Goal: Information Seeking & Learning: Understand process/instructions

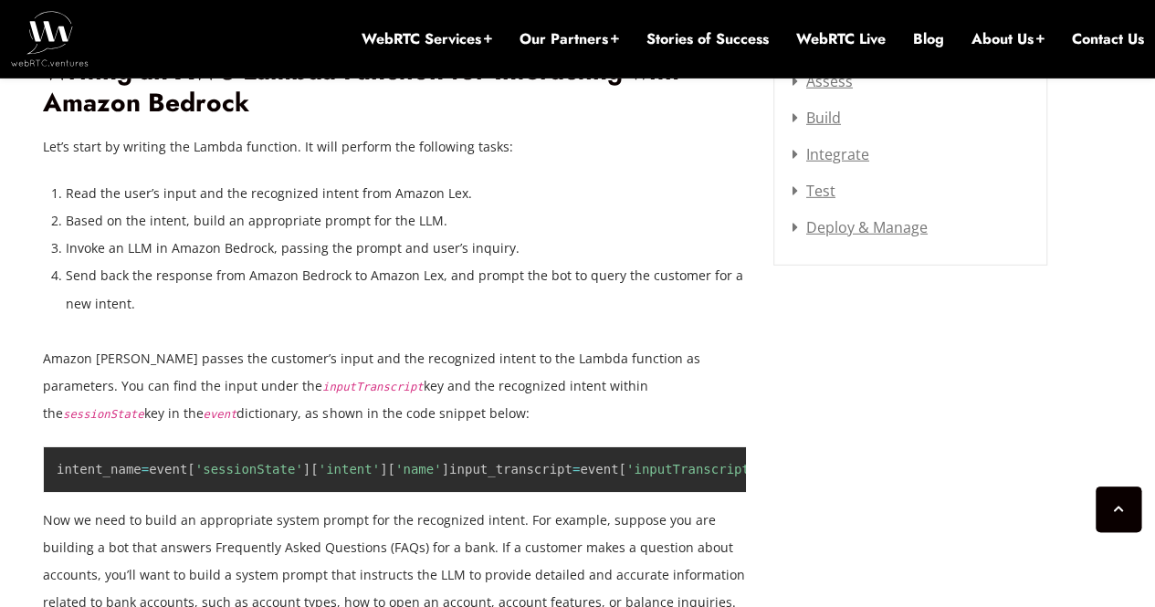
scroll to position [2375, 0]
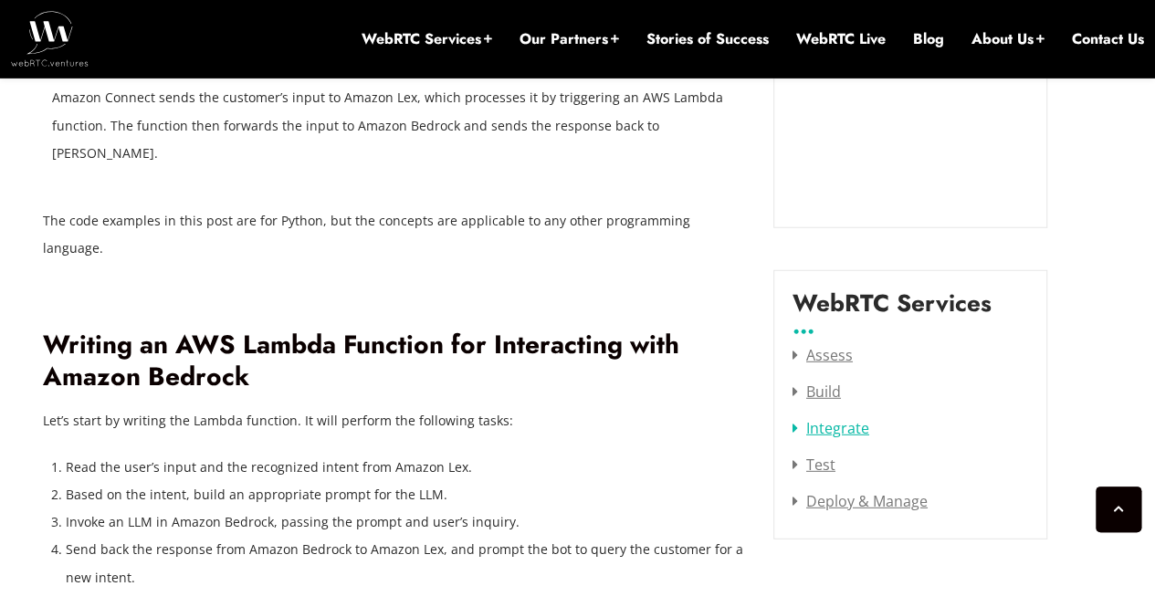
click at [805, 418] on link "Integrate" at bounding box center [831, 428] width 77 height 20
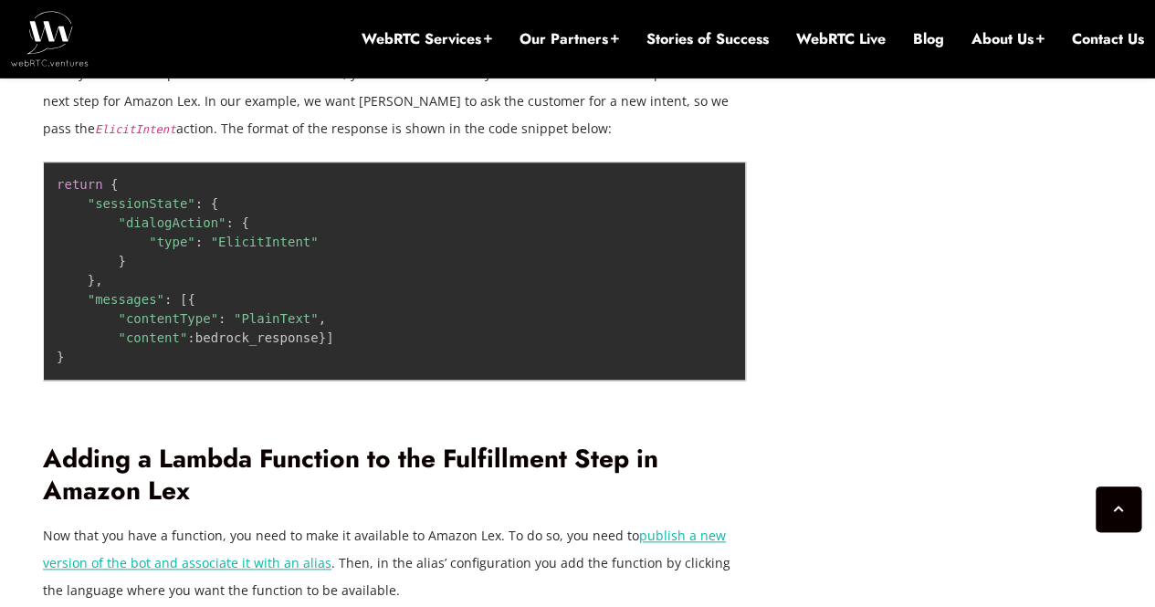
scroll to position [4201, 0]
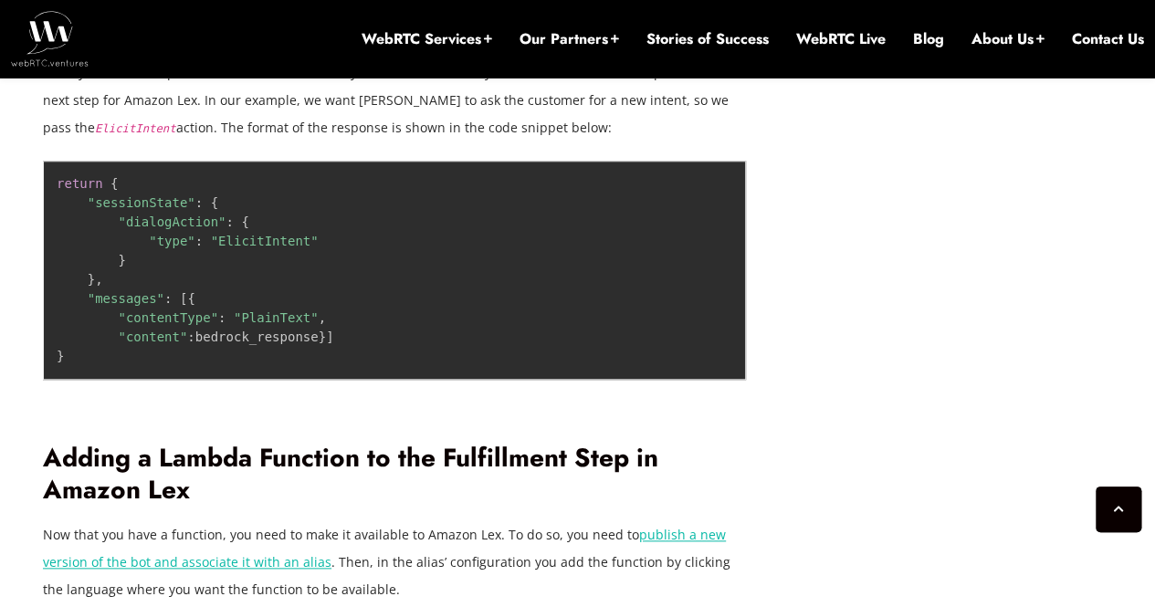
drag, startPoint x: 203, startPoint y: 300, endPoint x: 66, endPoint y: 207, distance: 165.7
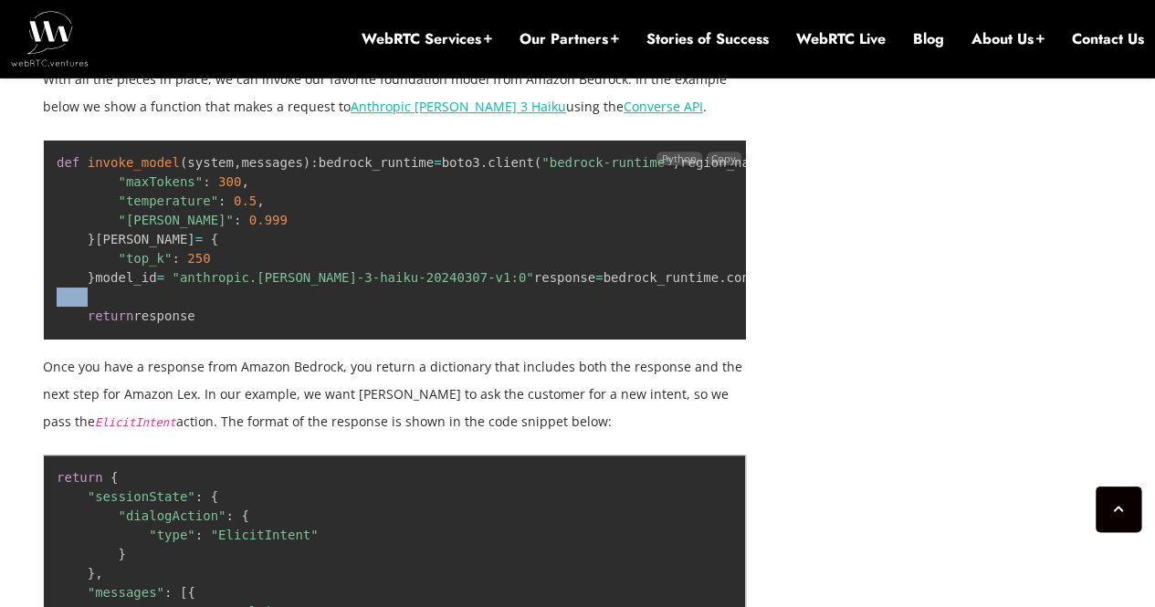
scroll to position [3836, 0]
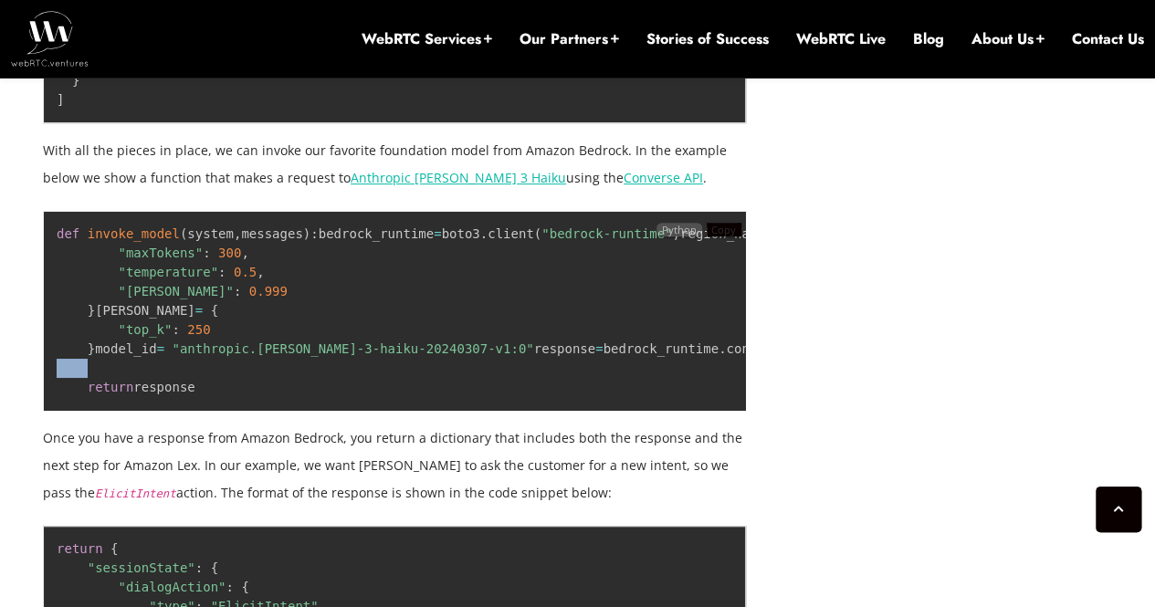
click at [711, 226] on span "Copy" at bounding box center [723, 230] width 25 height 14
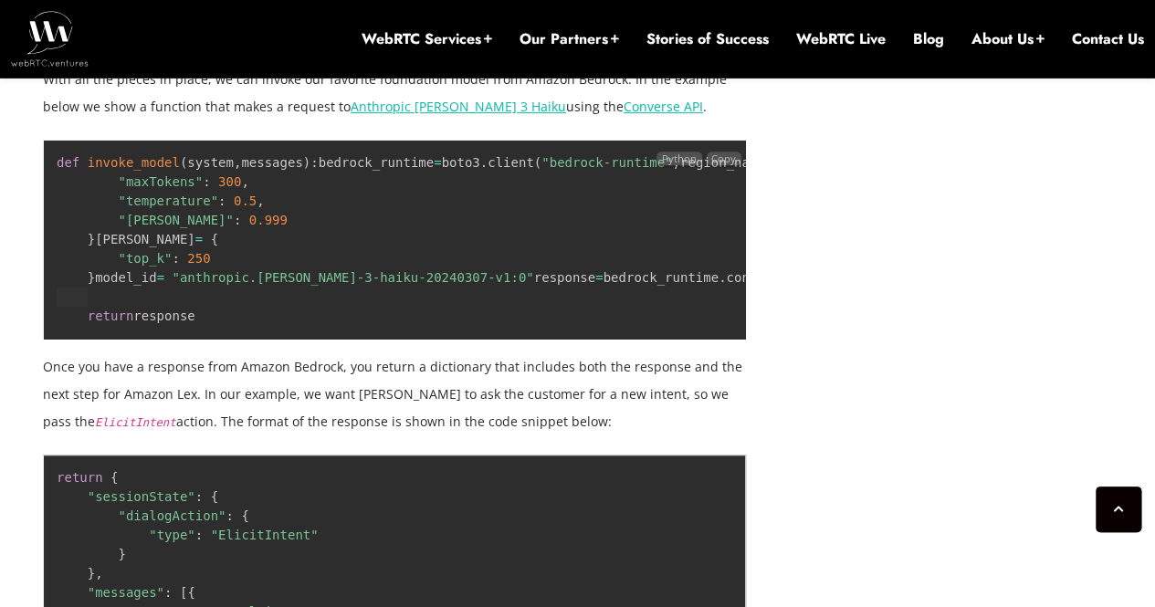
scroll to position [4019, 0]
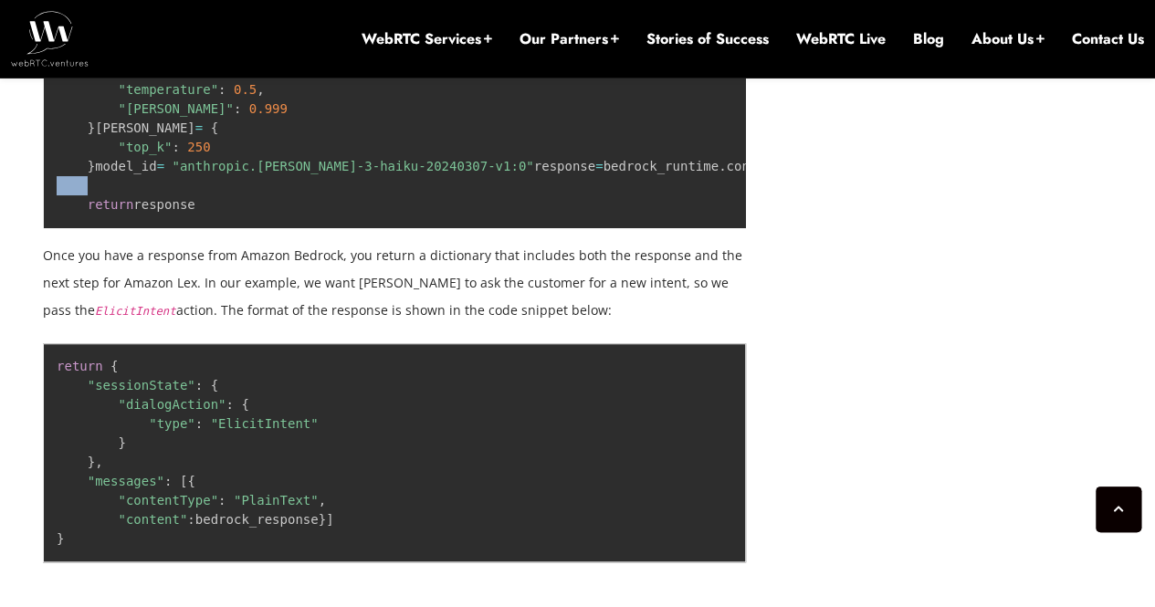
click at [391, 228] on pre "def invoke_model ( system , messages ) : bedrock_runtime = boto3 . client ( "be…" at bounding box center [394, 128] width 703 height 200
click at [146, 228] on pre "def invoke_model ( system , messages ) : bedrock_runtime = boto3 . client ( "be…" at bounding box center [394, 128] width 703 height 200
click at [172, 228] on pre "def invoke_model ( system , messages ) : bedrock_runtime = boto3 . client ( "be…" at bounding box center [394, 128] width 703 height 200
click at [295, 212] on code "def invoke_model ( system , messages ) : bedrock_runtime = boto3 . client ( "be…" at bounding box center [869, 128] width 1625 height 168
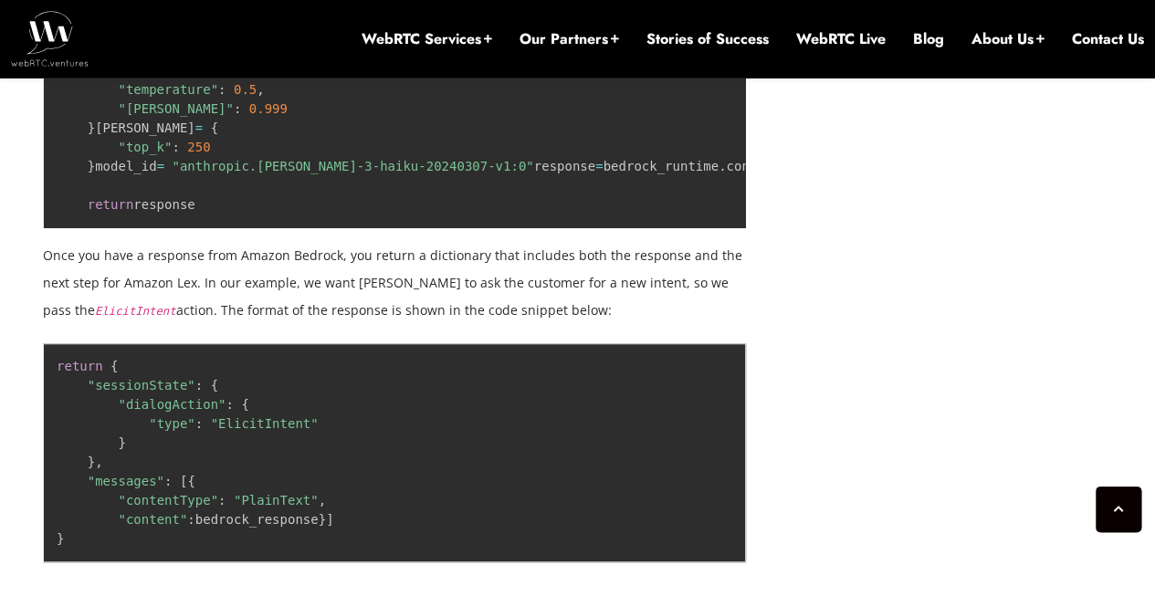
click at [295, 212] on code "def invoke_model ( system , messages ) : bedrock_runtime = boto3 . client ( "be…" at bounding box center [869, 128] width 1625 height 168
click at [198, 228] on pre "def invoke_model ( system , messages ) : bedrock_runtime = boto3 . client ( "be…" at bounding box center [394, 128] width 703 height 200
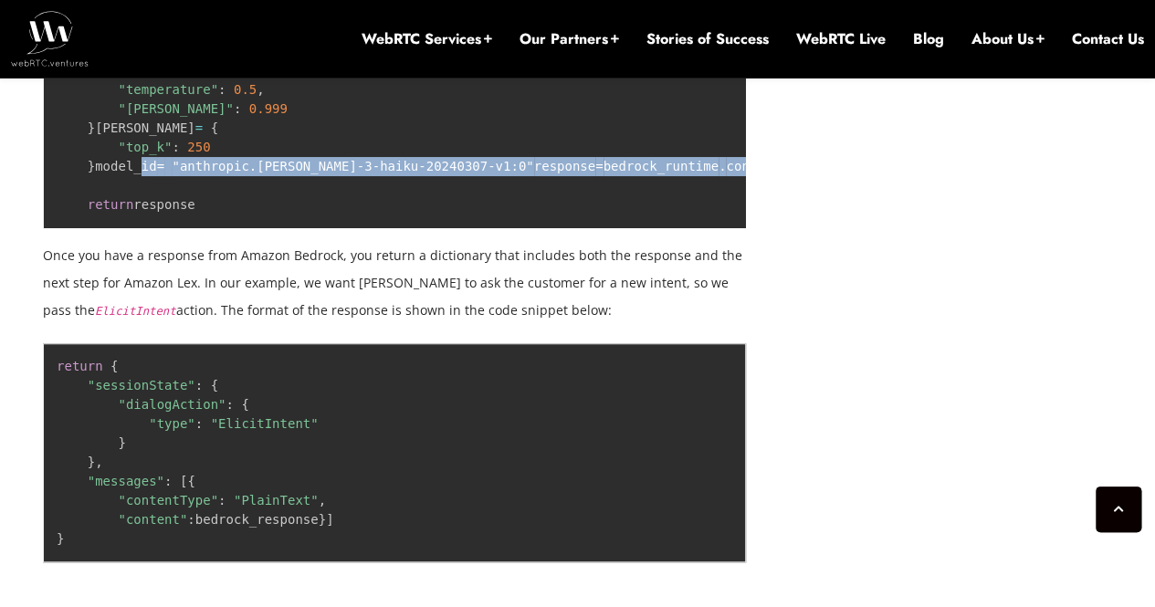
drag, startPoint x: 115, startPoint y: 459, endPoint x: 58, endPoint y: 308, distance: 161.0
click at [58, 228] on pre "def invoke_model ( system , messages ) : bedrock_runtime = boto3 . client ( "be…" at bounding box center [394, 128] width 703 height 200
copy code "model_id = "anthropic.[PERSON_NAME]-3-haiku-20240307-v1:0" response = bedrock_r…"
click at [237, 174] on span ""anthropic.[PERSON_NAME]-3-haiku-20240307-v1:0"" at bounding box center [353, 166] width 362 height 15
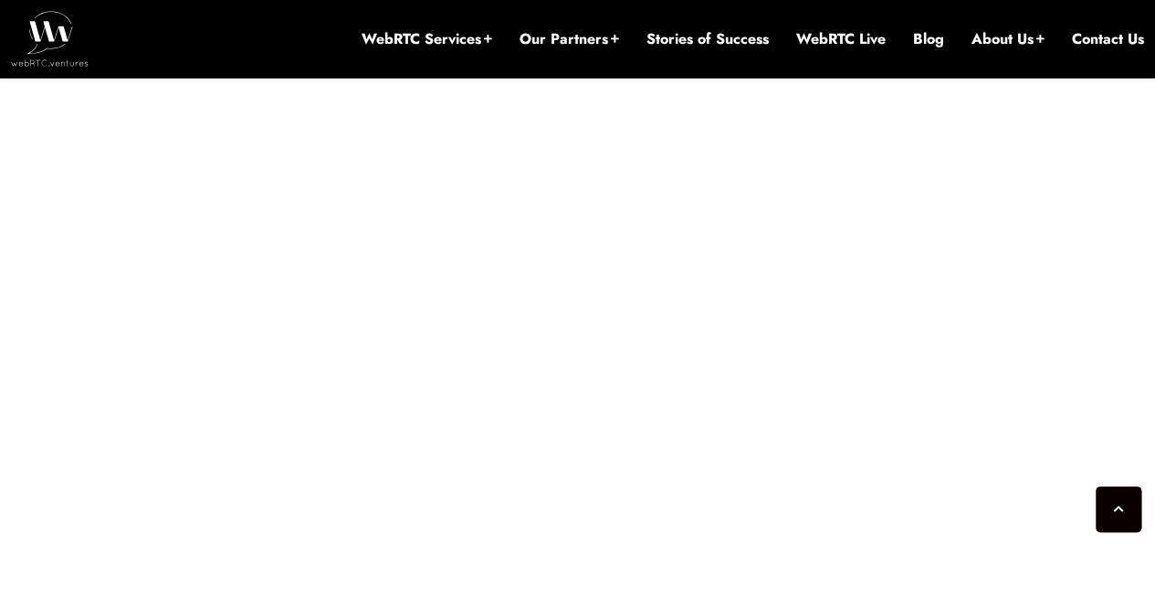
scroll to position [7672, 0]
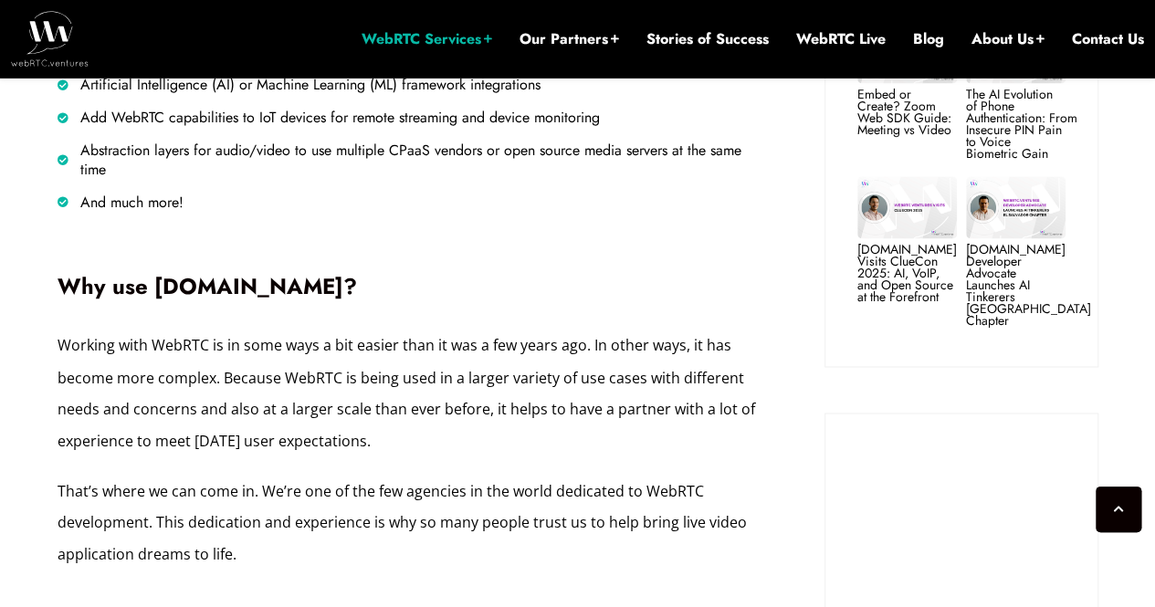
scroll to position [1480, 0]
